Goal: Book appointment/travel/reservation

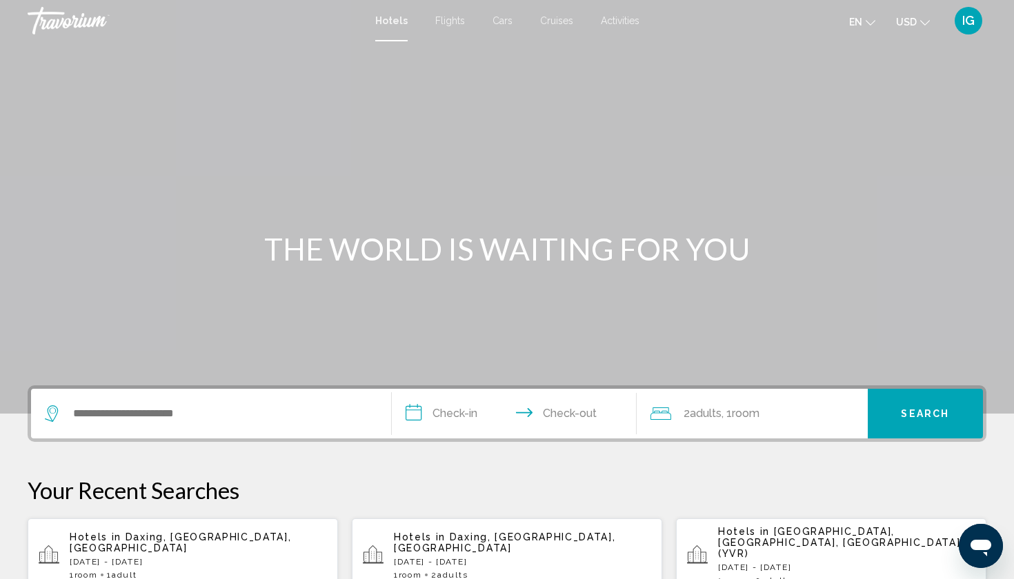
click at [972, 21] on span "IG" at bounding box center [968, 21] width 12 height 14
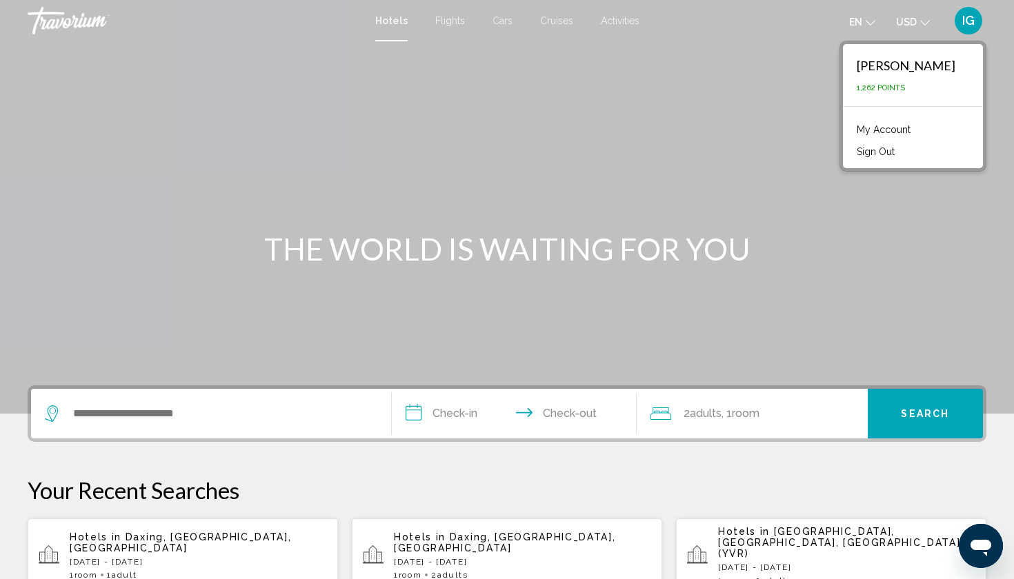
click at [905, 83] on span "1,262 Points" at bounding box center [881, 87] width 48 height 9
click at [879, 247] on div "Main content" at bounding box center [507, 207] width 1014 height 414
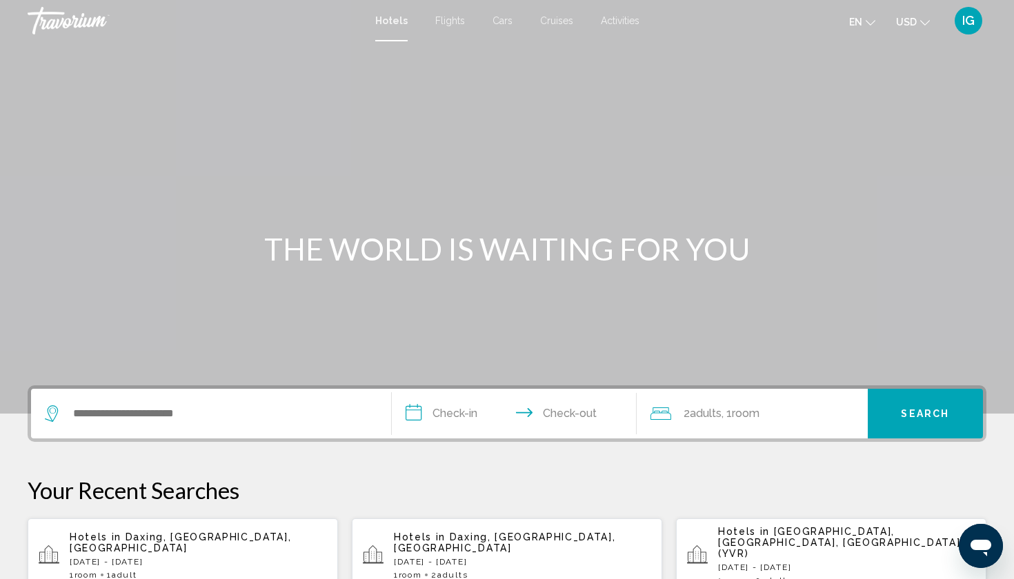
click at [968, 21] on span "IG" at bounding box center [968, 21] width 12 height 14
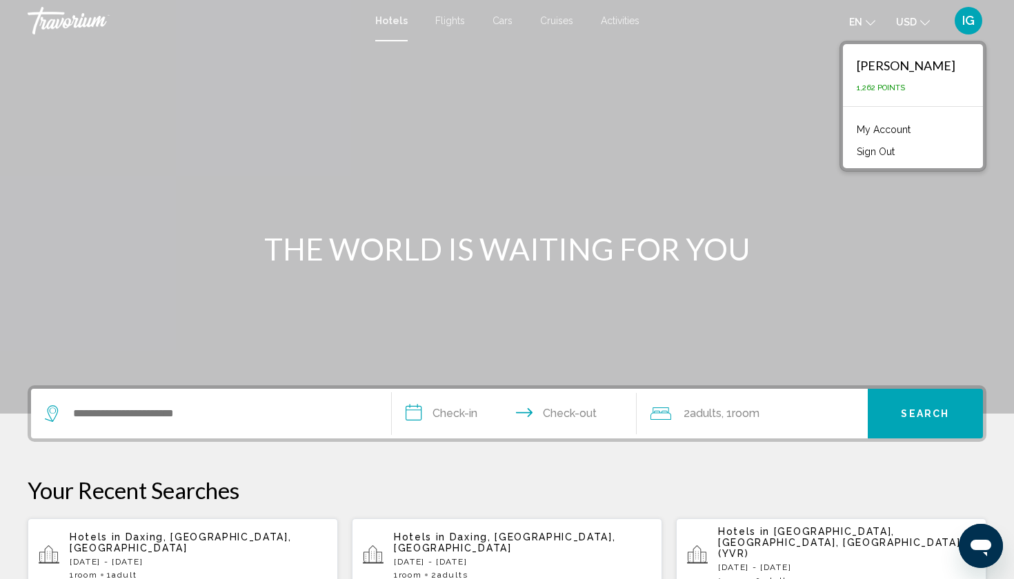
click at [917, 121] on link "My Account" at bounding box center [884, 130] width 68 height 18
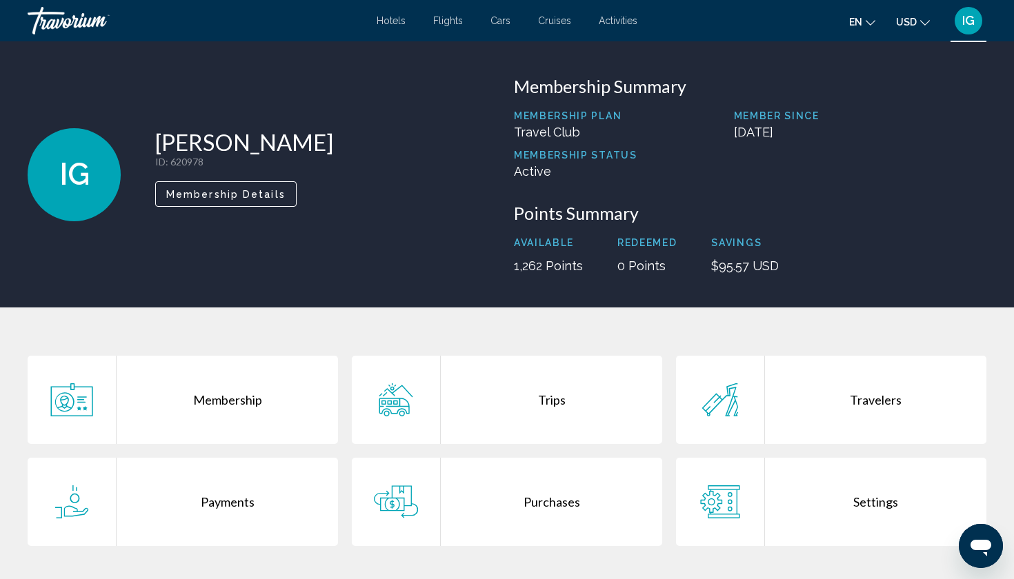
click at [581, 356] on div "Trips" at bounding box center [551, 400] width 221 height 88
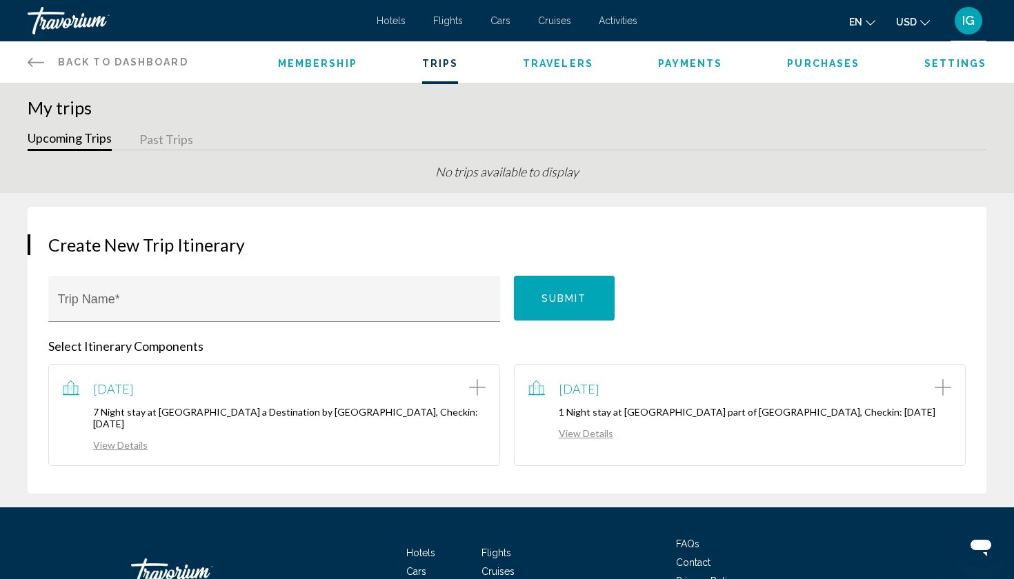
click at [113, 439] on link "View Details" at bounding box center [105, 445] width 85 height 12
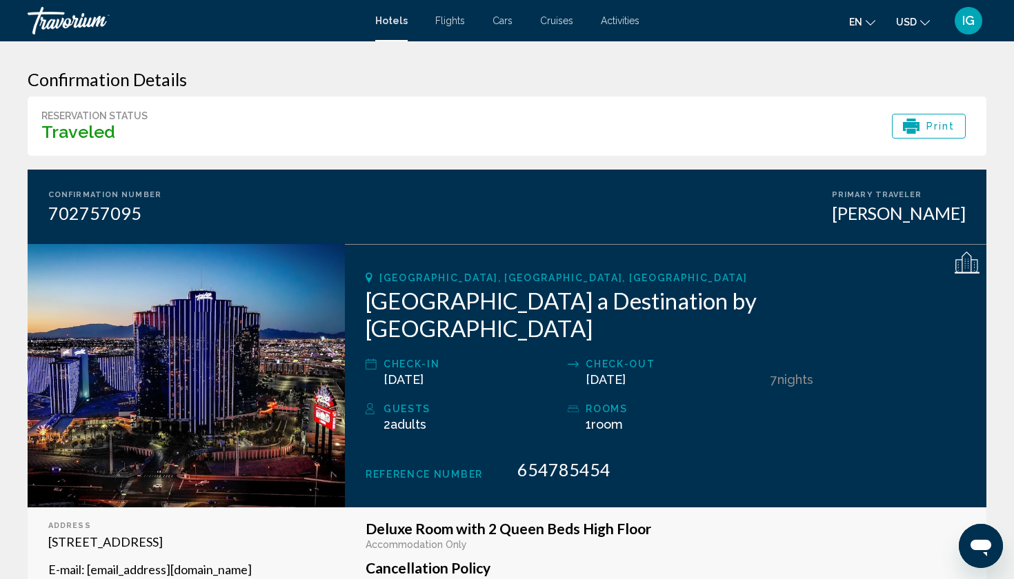
click at [974, 17] on span "IG" at bounding box center [968, 21] width 12 height 14
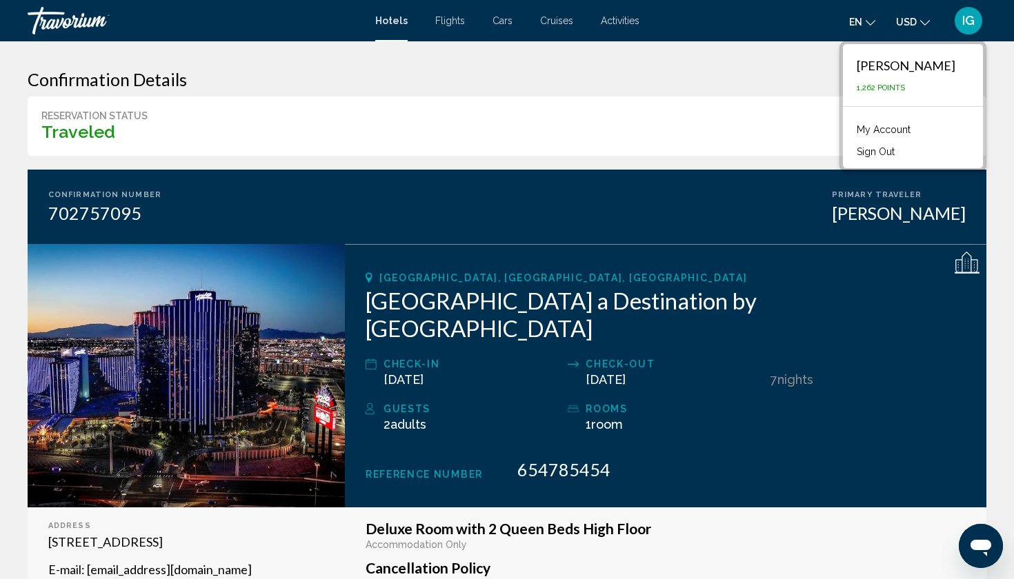
click at [905, 83] on span "1,262 Points" at bounding box center [881, 87] width 48 height 9
click at [668, 272] on div "[GEOGRAPHIC_DATA], [GEOGRAPHIC_DATA], [GEOGRAPHIC_DATA]" at bounding box center [666, 277] width 600 height 11
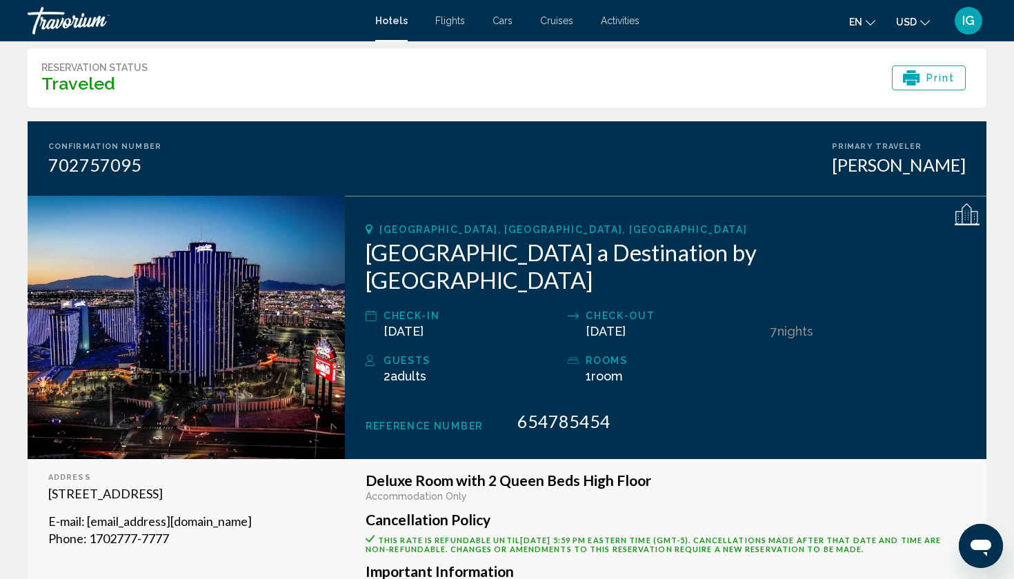
scroll to position [46, 0]
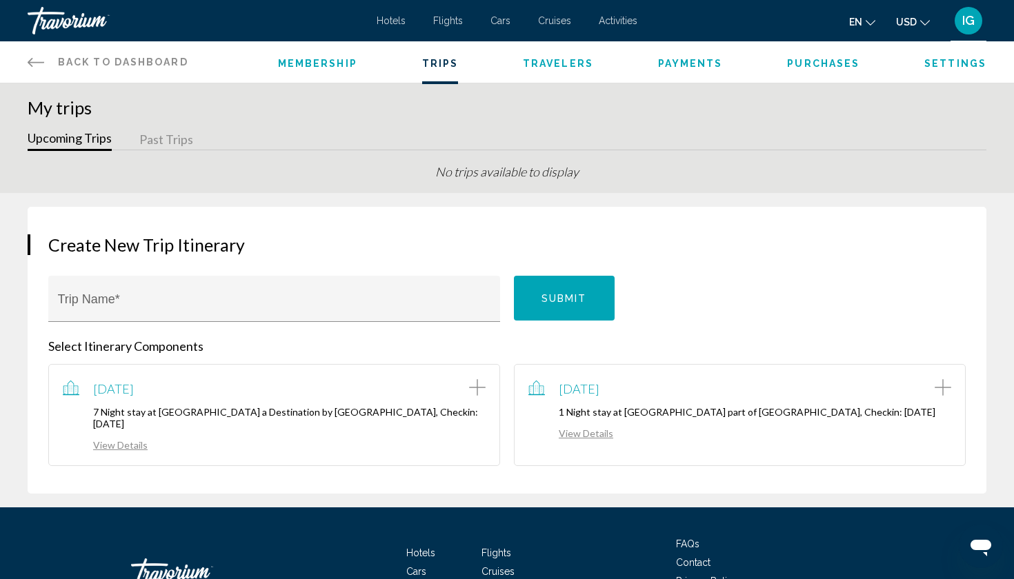
click at [575, 428] on link "View Details" at bounding box center [570, 434] width 85 height 12
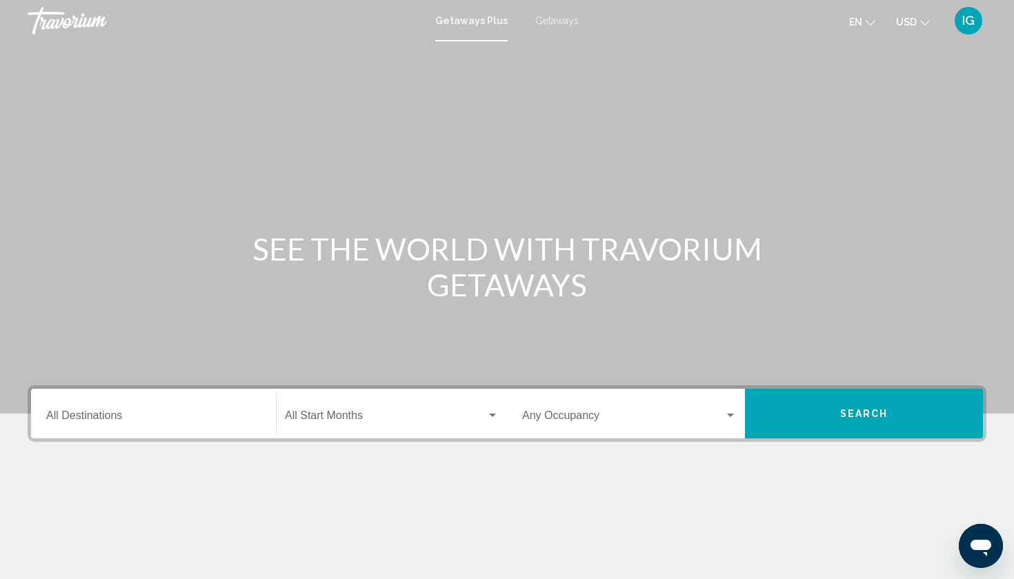
click at [550, 21] on span "Getaways" at bounding box center [556, 20] width 43 height 11
click at [128, 392] on div "Destination All Destinations" at bounding box center [153, 413] width 214 height 43
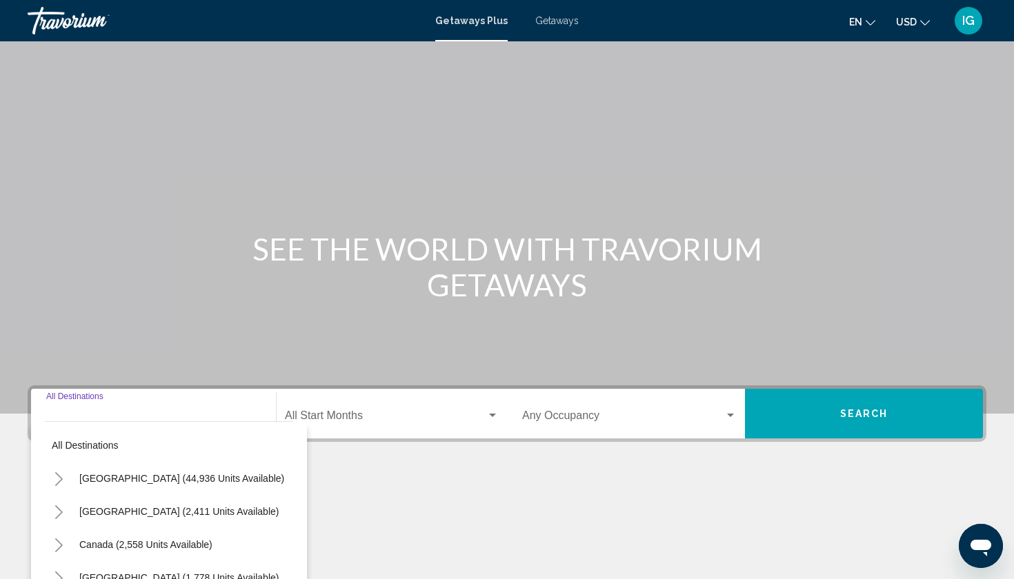
scroll to position [92, 0]
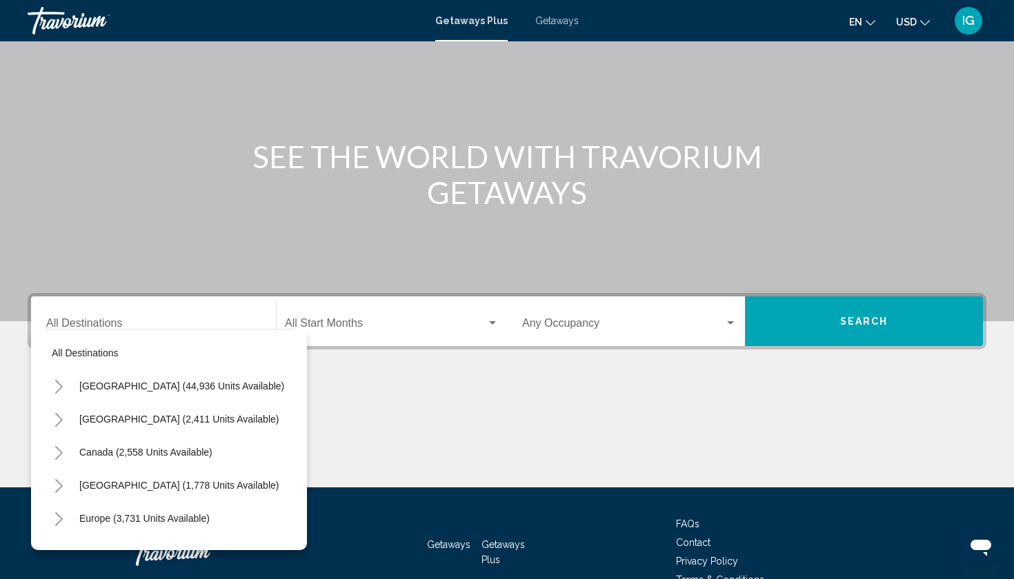
click at [98, 139] on div "SEE THE WORLD WITH TRAVORIUM GETAWAYS" at bounding box center [507, 175] width 1014 height 72
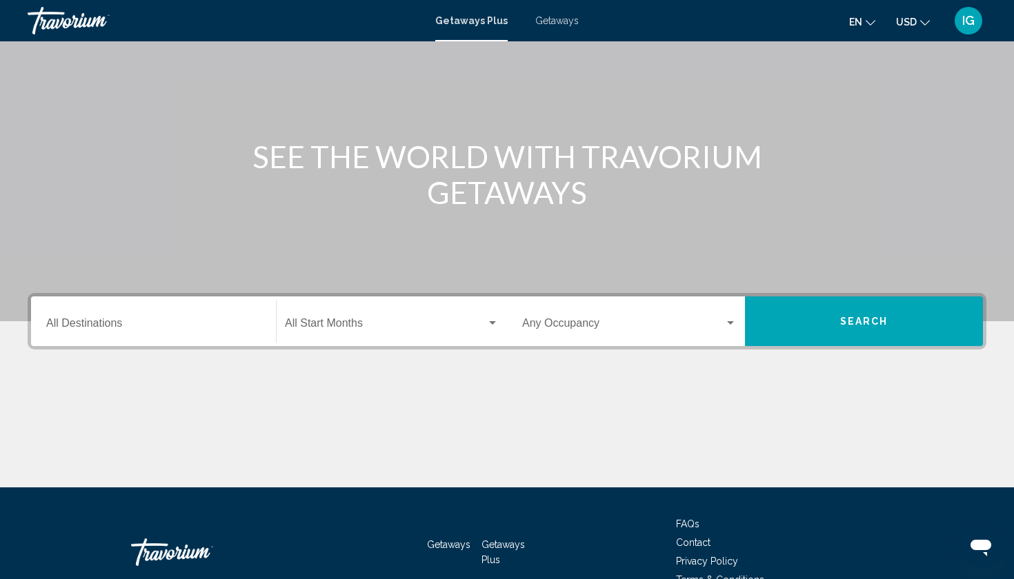
click at [550, 20] on span "Getaways" at bounding box center [556, 20] width 43 height 11
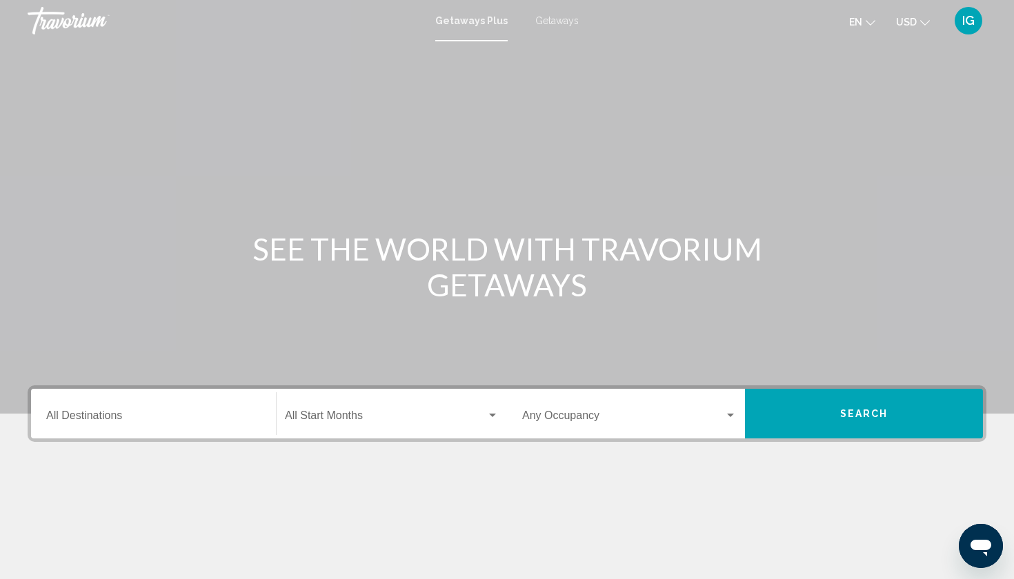
click at [548, 19] on span "Getaways" at bounding box center [556, 20] width 43 height 11
click at [87, 412] on input "Destination All Destinations" at bounding box center [153, 418] width 214 height 12
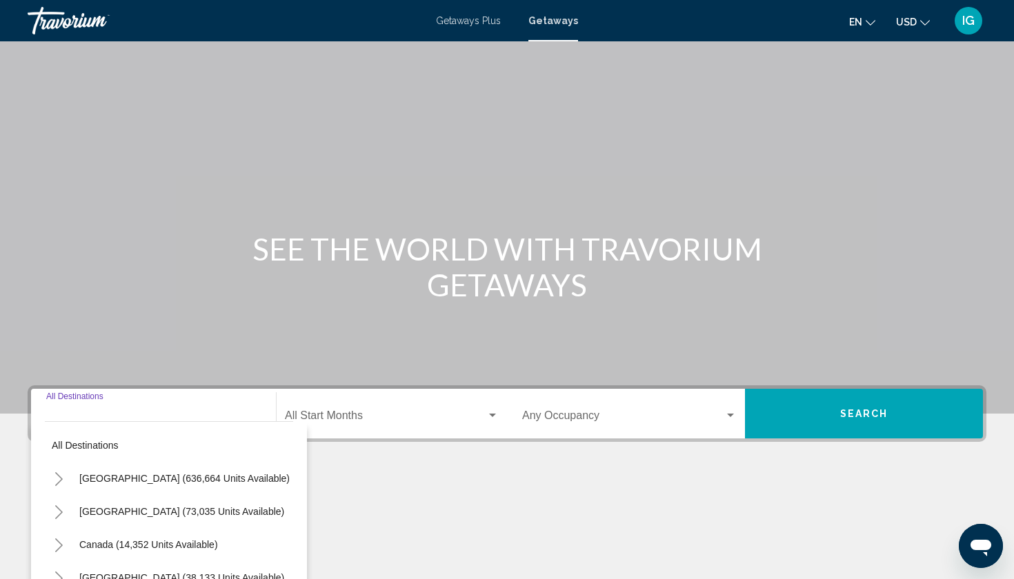
scroll to position [92, 0]
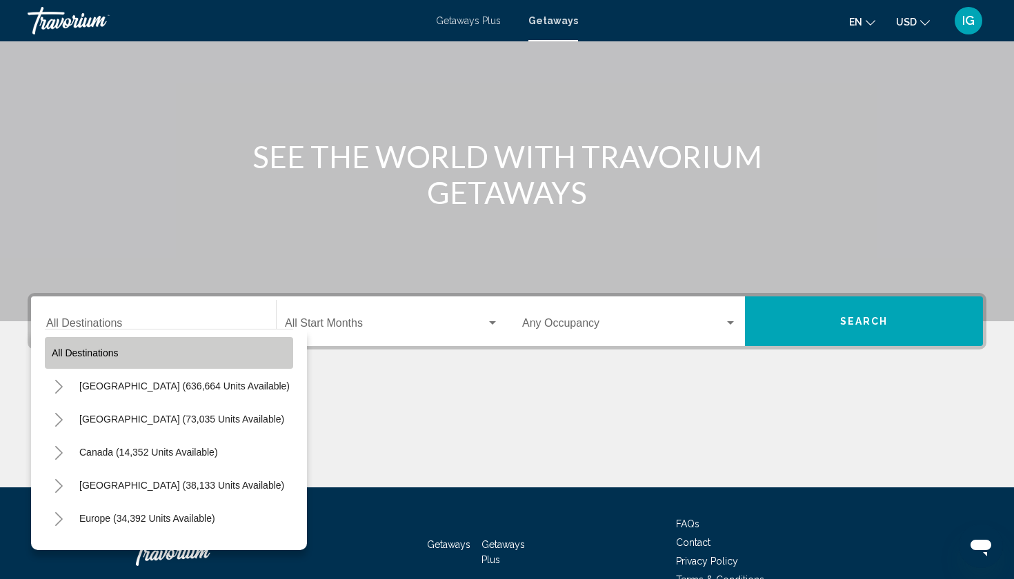
click at [94, 348] on span "All destinations" at bounding box center [85, 353] width 67 height 11
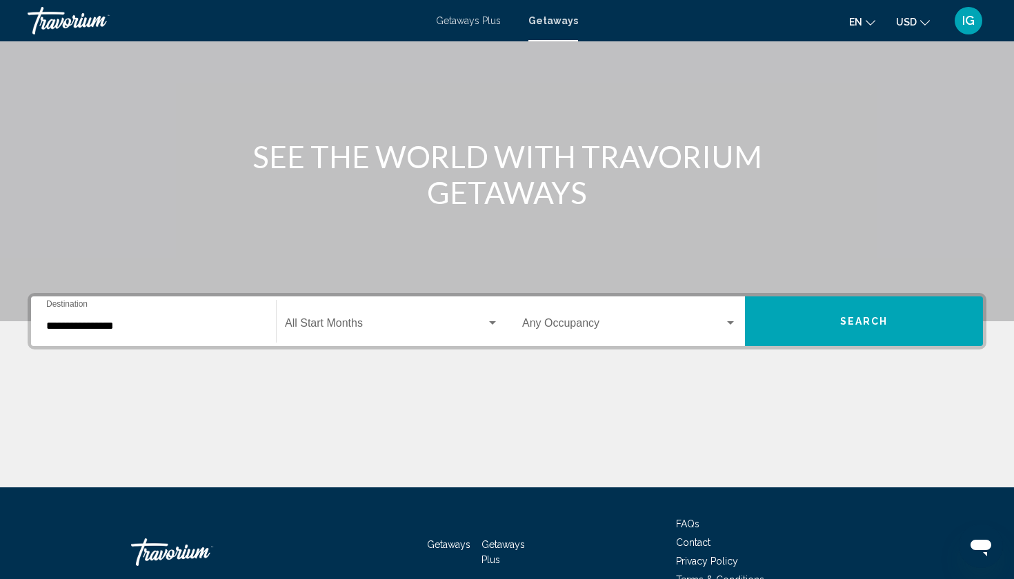
click at [109, 300] on div "**********" at bounding box center [153, 321] width 214 height 43
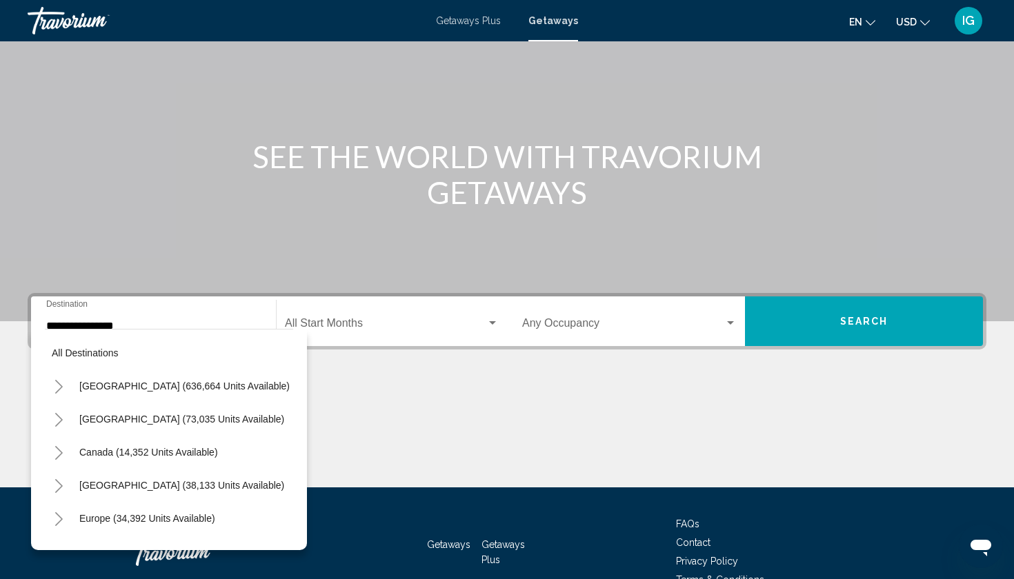
click at [112, 300] on div "**********" at bounding box center [153, 321] width 214 height 43
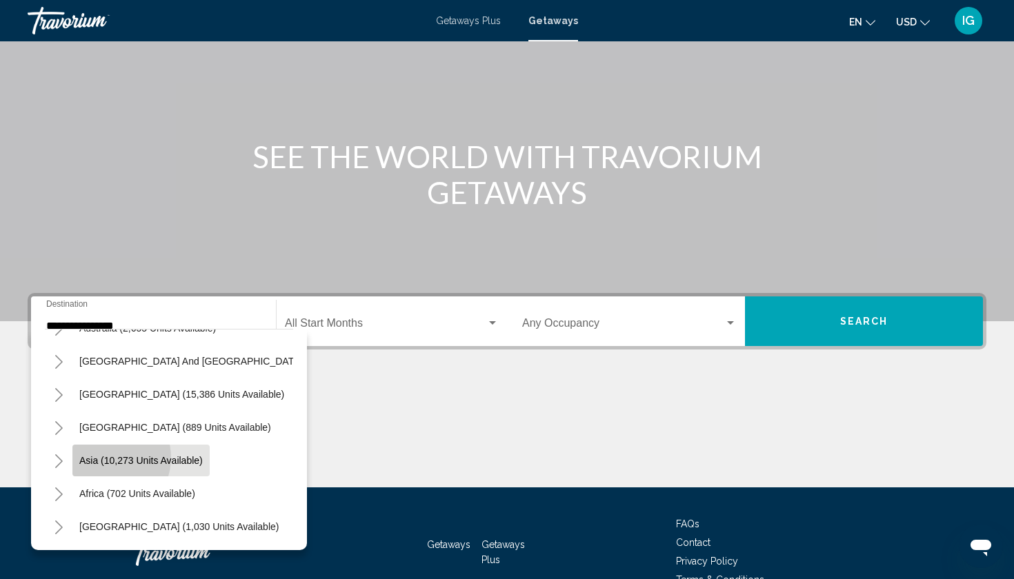
click at [111, 455] on span "Asia (10,273 units available)" at bounding box center [140, 460] width 123 height 11
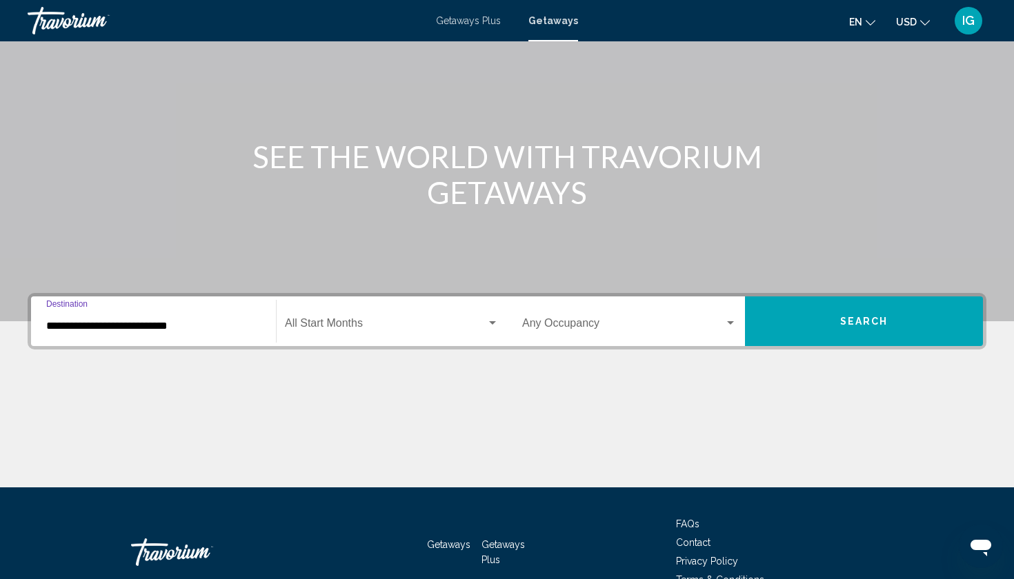
click at [119, 300] on div "**********" at bounding box center [153, 321] width 214 height 43
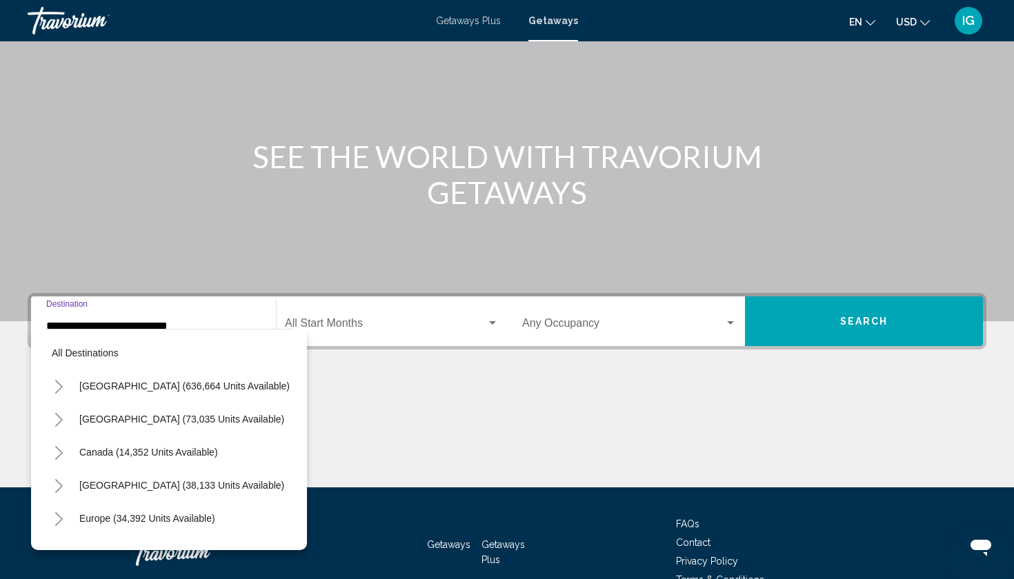
scroll to position [258, 0]
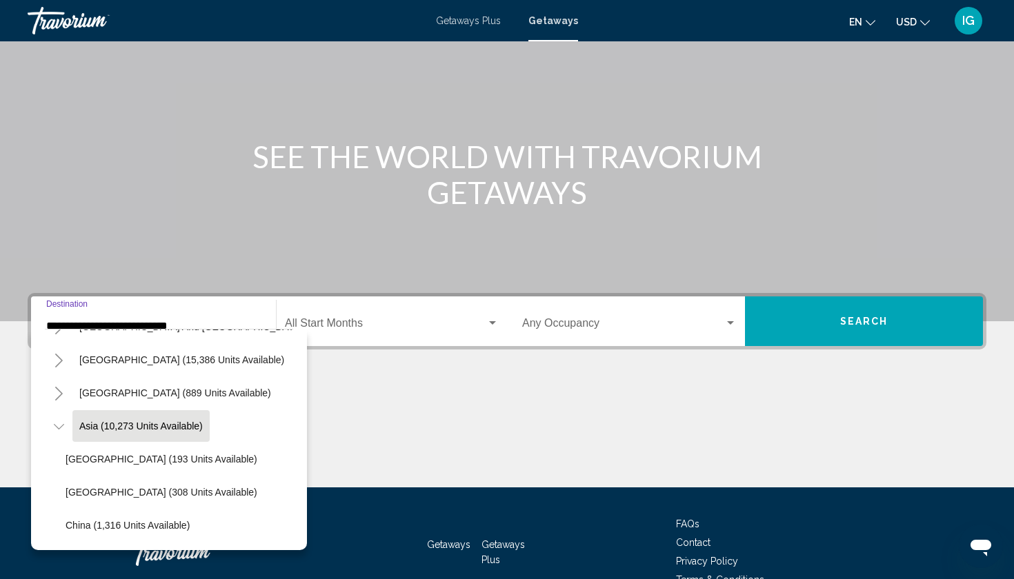
click at [62, 420] on icon "Toggle Asia (10,273 units available)" at bounding box center [59, 427] width 10 height 14
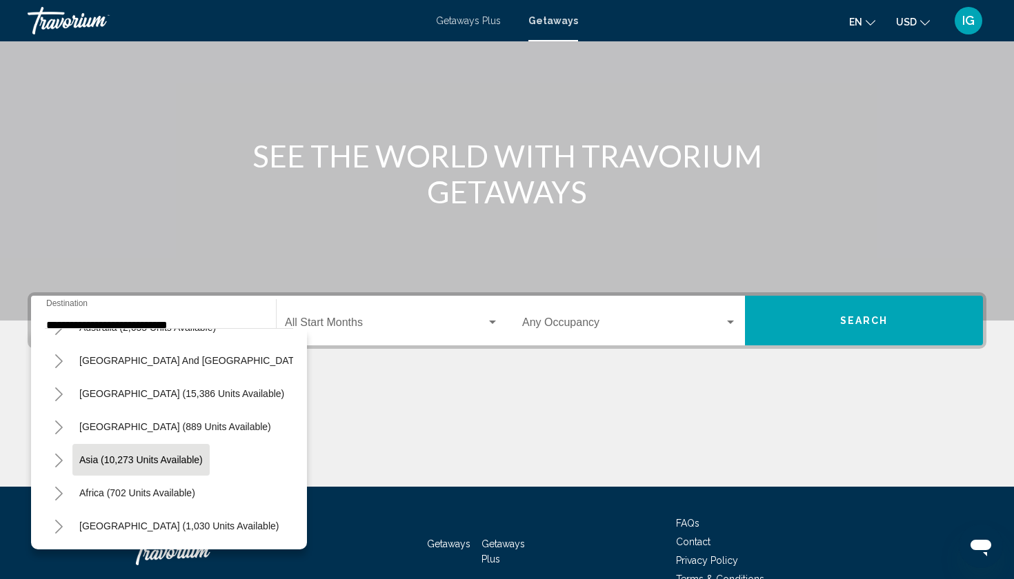
scroll to position [92, 0]
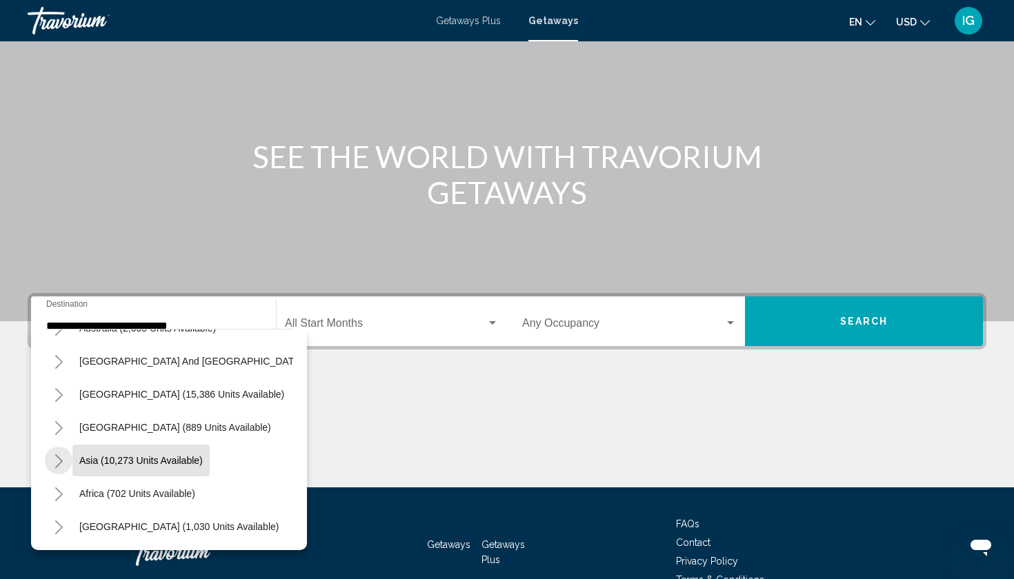
click at [60, 455] on icon "Toggle Asia (10,273 units available)" at bounding box center [59, 462] width 10 height 14
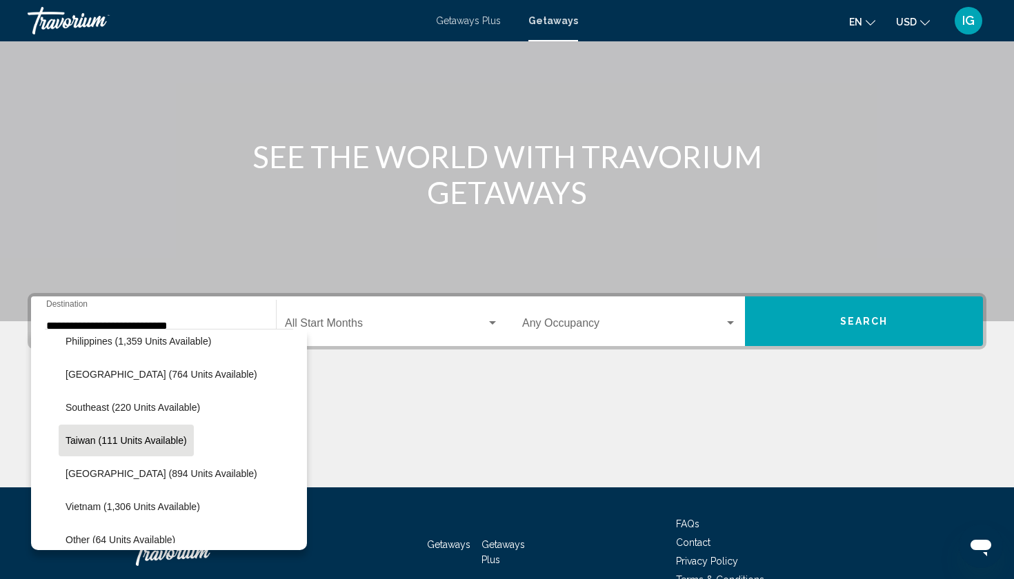
scroll to position [645, 0]
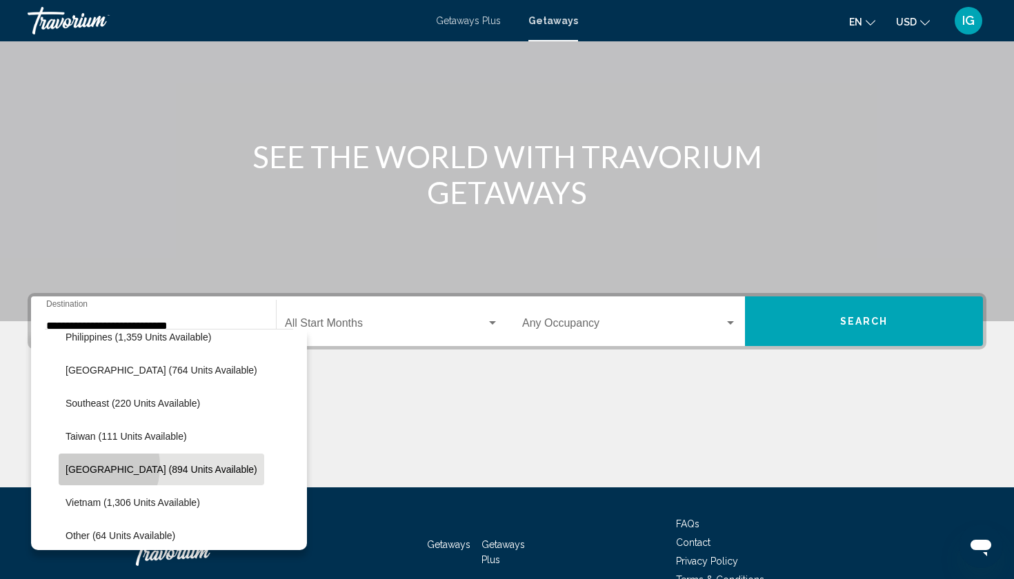
click at [89, 464] on span "Thailand (894 units available)" at bounding box center [162, 469] width 192 height 11
type input "**********"
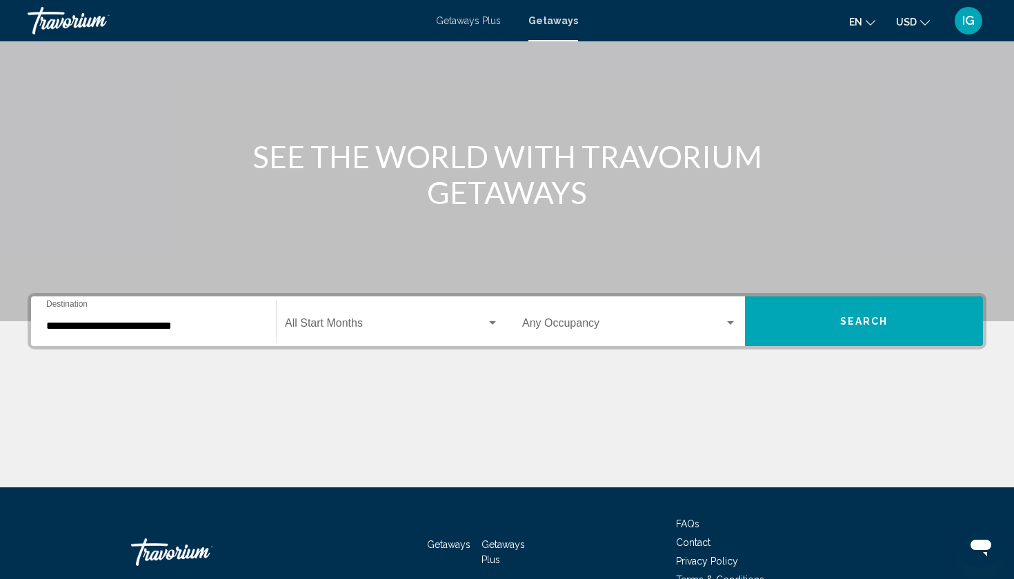
click at [349, 300] on div "Start Month All Start Months" at bounding box center [392, 321] width 214 height 43
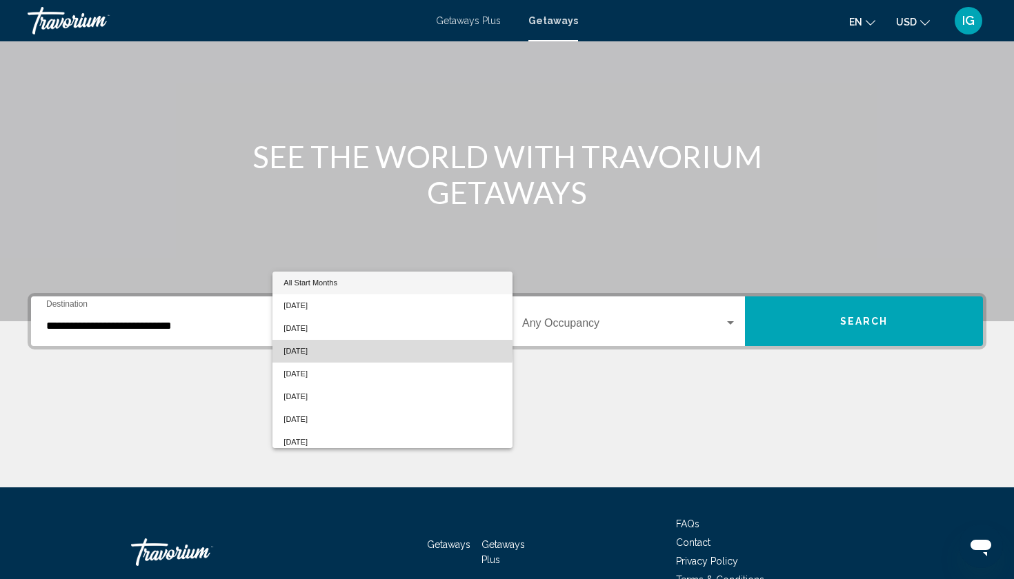
click at [306, 340] on span "October 2025" at bounding box center [391, 351] width 217 height 23
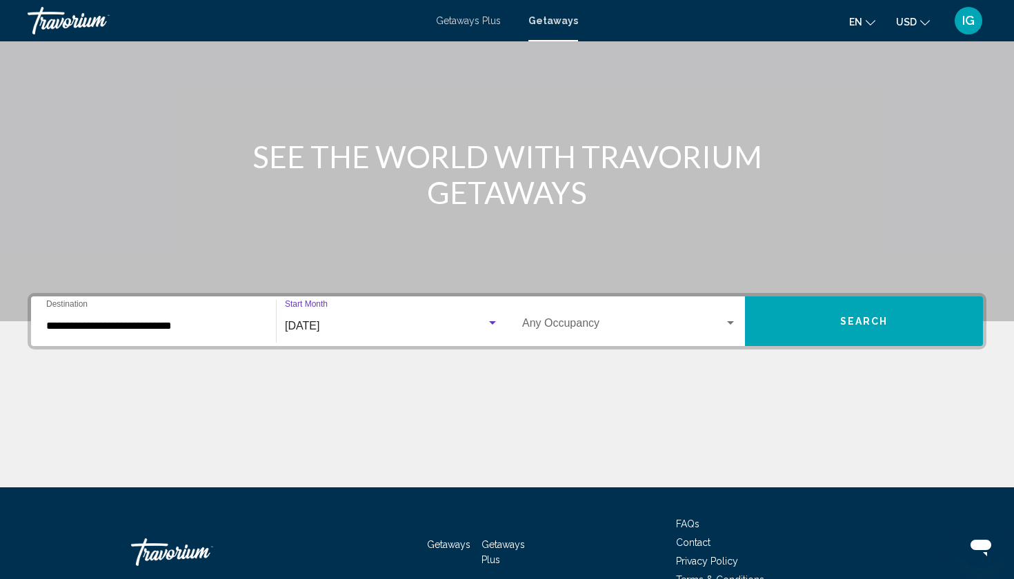
click at [732, 318] on div "Search widget" at bounding box center [730, 323] width 12 height 11
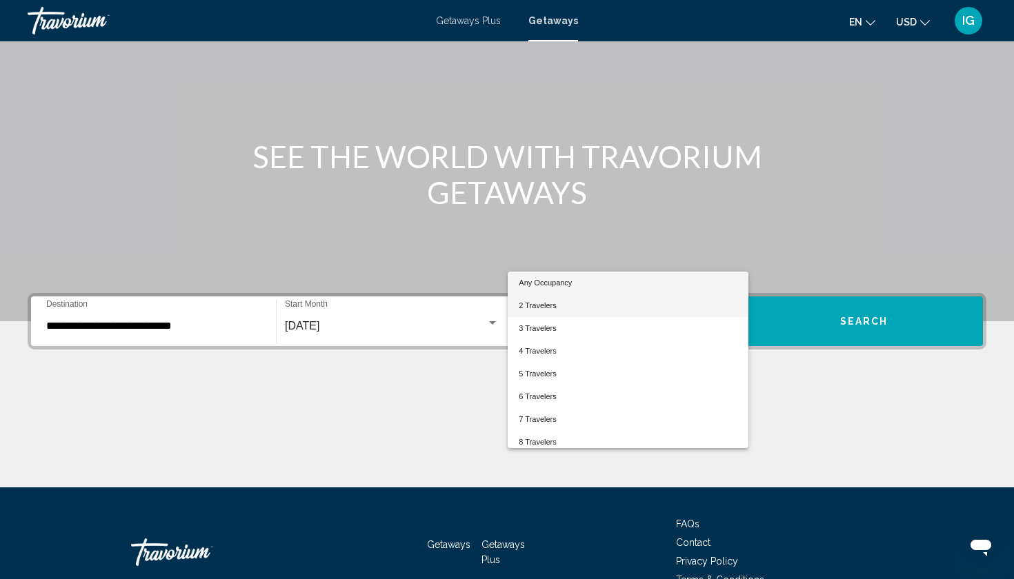
click at [557, 301] on span "2 Travelers" at bounding box center [628, 305] width 218 height 23
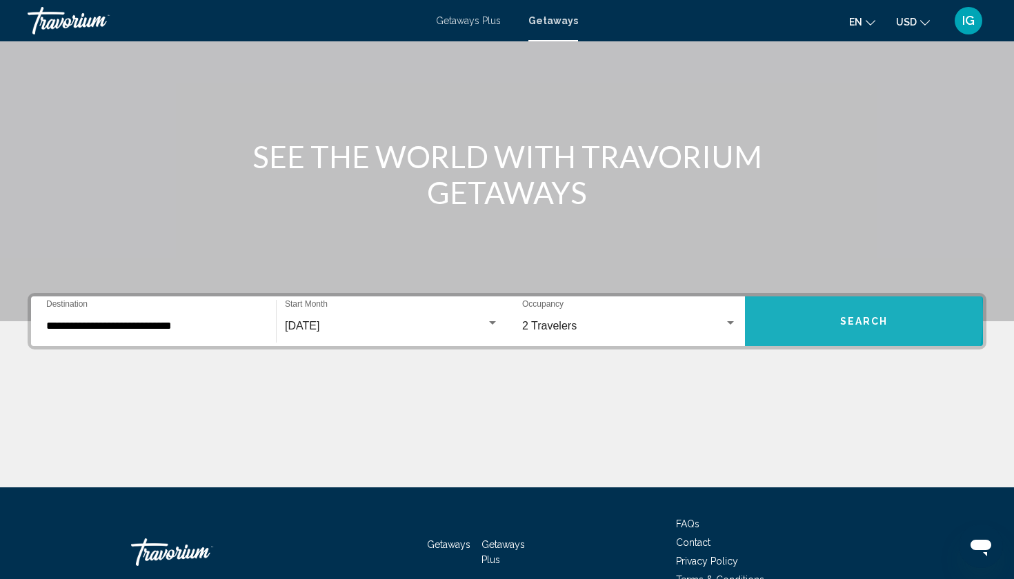
click at [808, 297] on button "Search" at bounding box center [864, 322] width 238 height 50
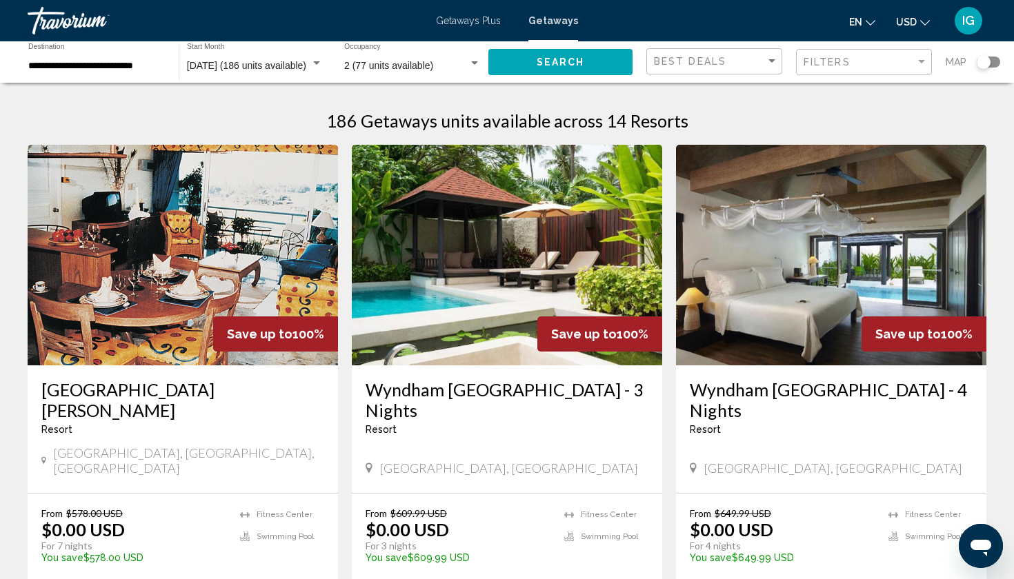
click at [473, 379] on h3 "Wyndham Hua Hin Pranburi Resort - 3 Nights" at bounding box center [507, 399] width 283 height 41
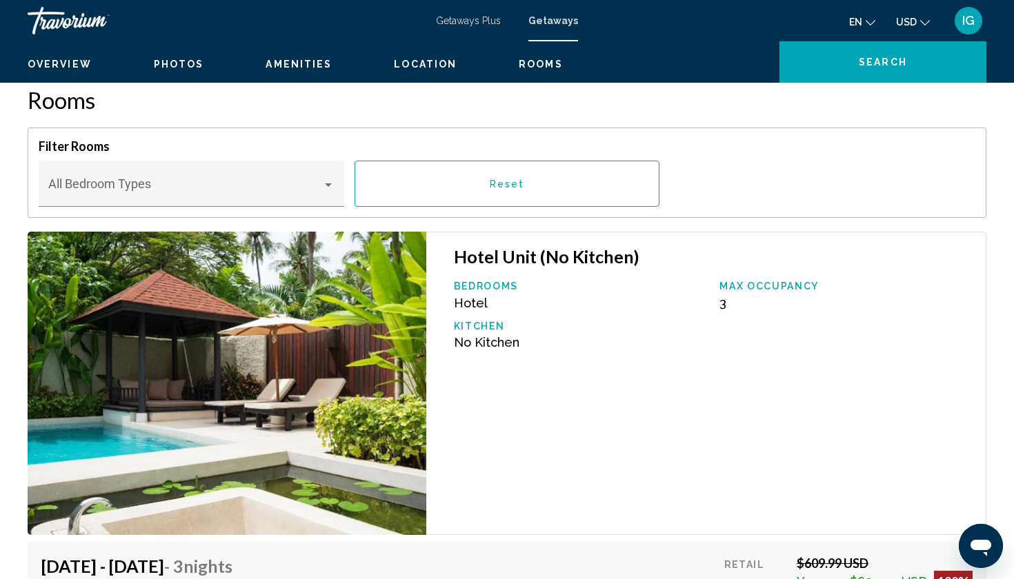
scroll to position [2001, 0]
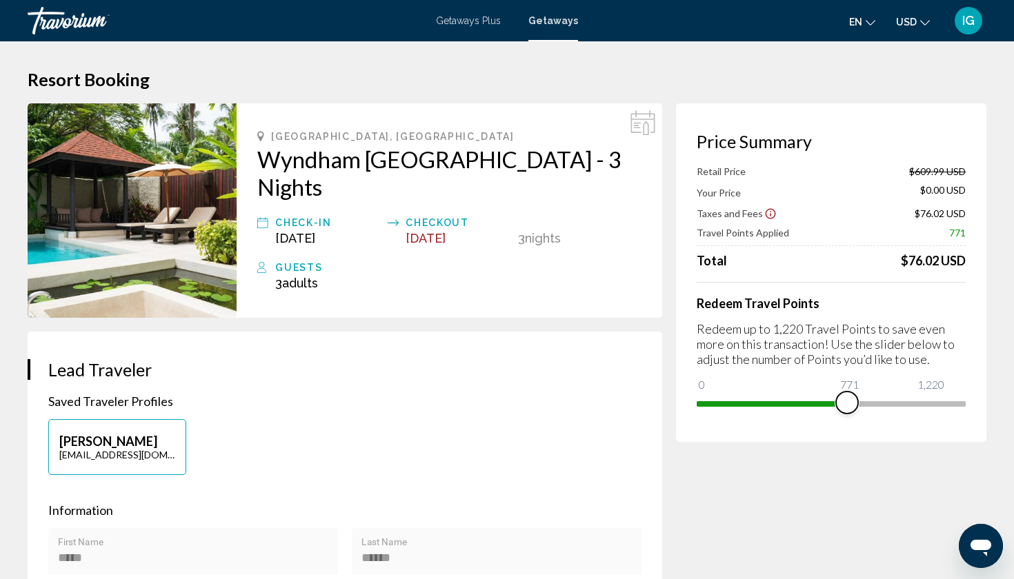
drag, startPoint x: 949, startPoint y: 368, endPoint x: 872, endPoint y: 366, distance: 77.3
click at [858, 392] on span "Main content" at bounding box center [847, 403] width 22 height 22
click at [913, 401] on span "Main content" at bounding box center [831, 404] width 269 height 6
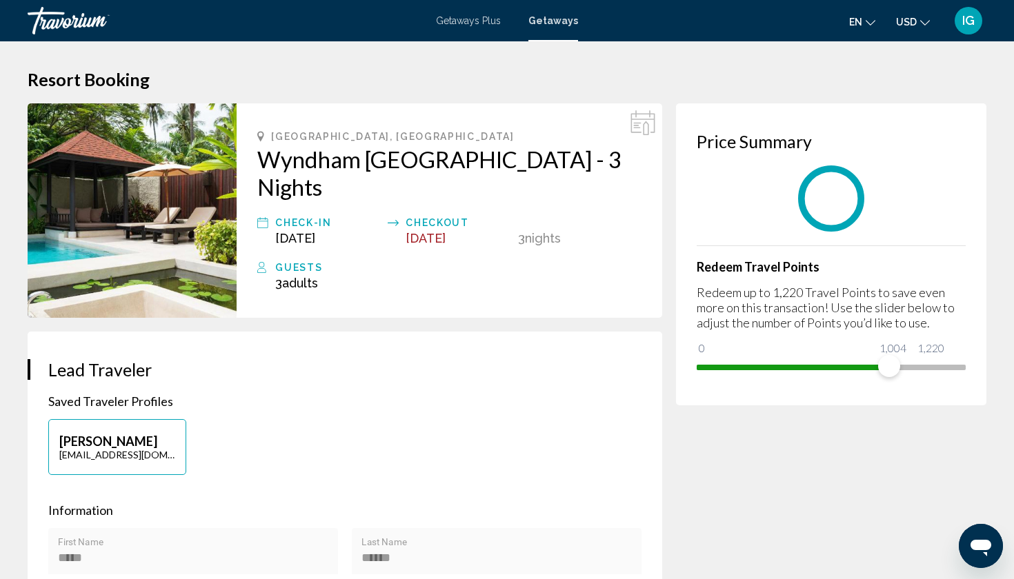
click at [913, 362] on div "Price Summary Redeem Travel Points Redeem up to 1,220 Travel Points to save eve…" at bounding box center [831, 254] width 310 height 302
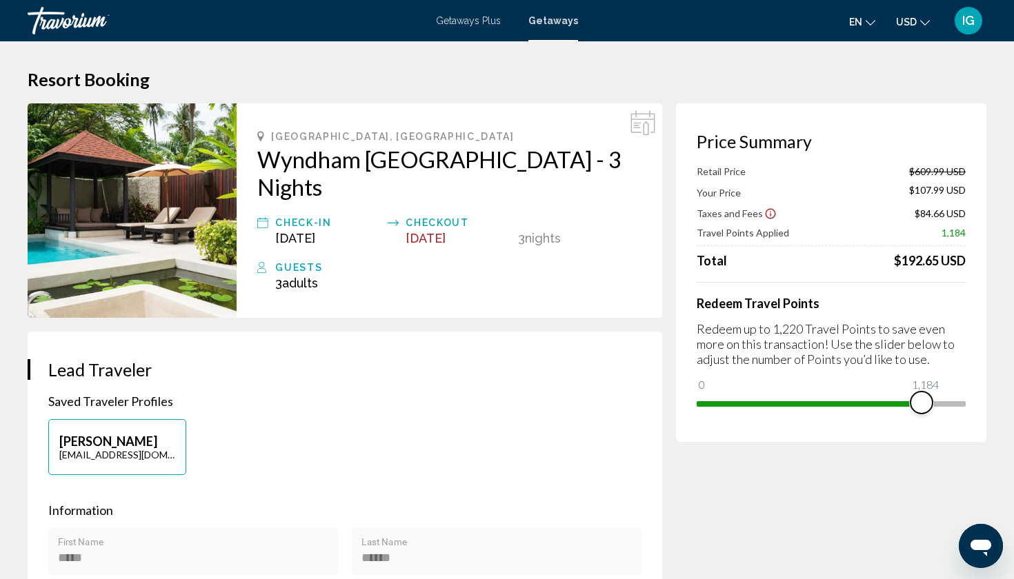
drag, startPoint x: 920, startPoint y: 368, endPoint x: 946, endPoint y: 365, distance: 25.7
click at [932, 392] on span "Main content" at bounding box center [921, 403] width 22 height 22
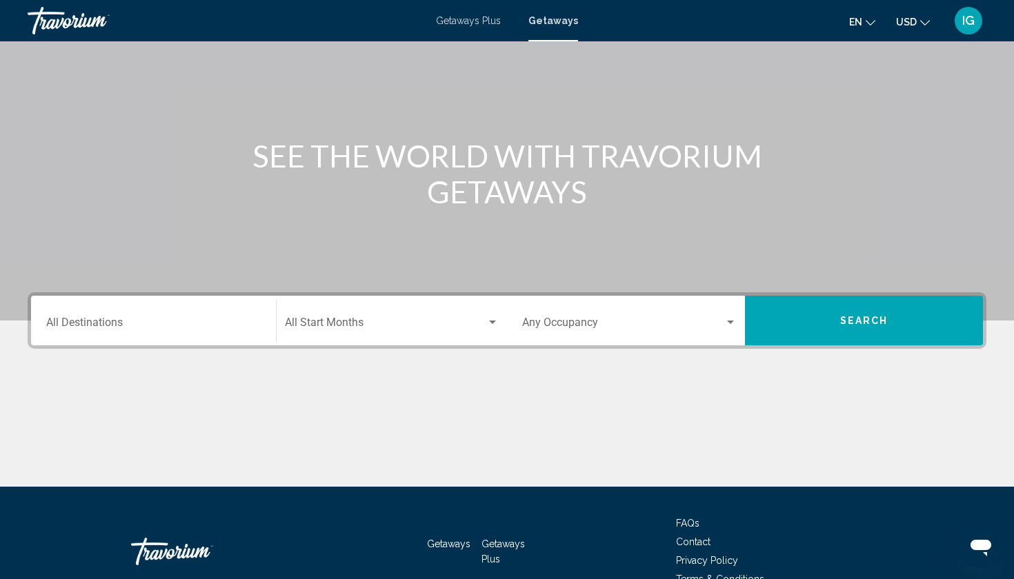
scroll to position [92, 0]
